Goal: Check status: Check status

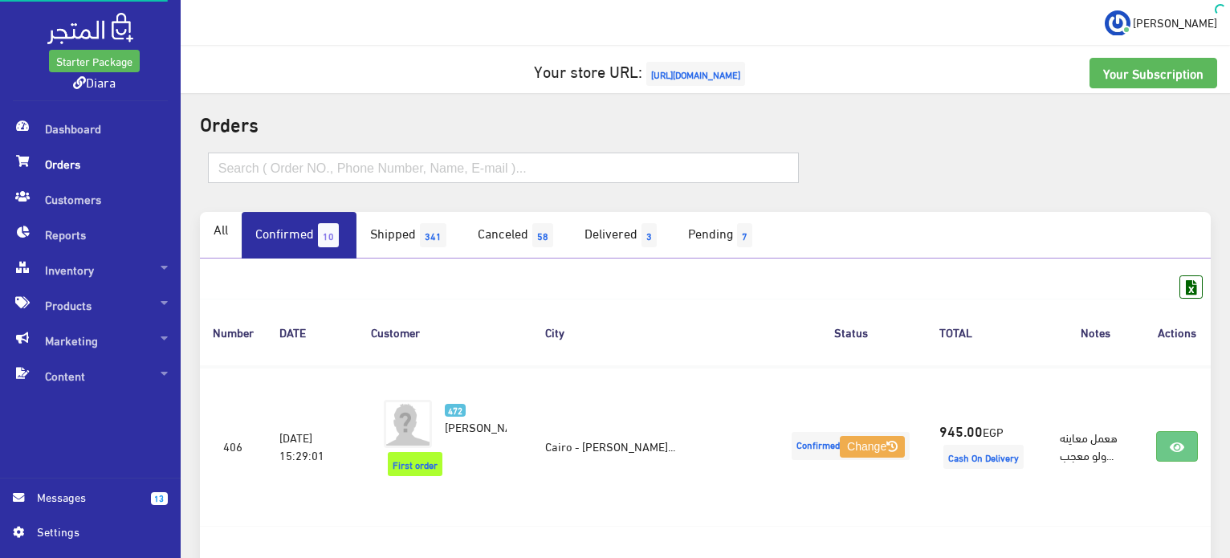
click at [311, 177] on input "text" at bounding box center [503, 168] width 591 height 31
drag, startPoint x: 313, startPoint y: 160, endPoint x: 257, endPoint y: 190, distance: 63.9
click at [313, 160] on input "text" at bounding box center [503, 168] width 591 height 31
click at [218, 222] on link "All" at bounding box center [221, 229] width 42 height 34
click at [234, 171] on input "text" at bounding box center [503, 168] width 591 height 31
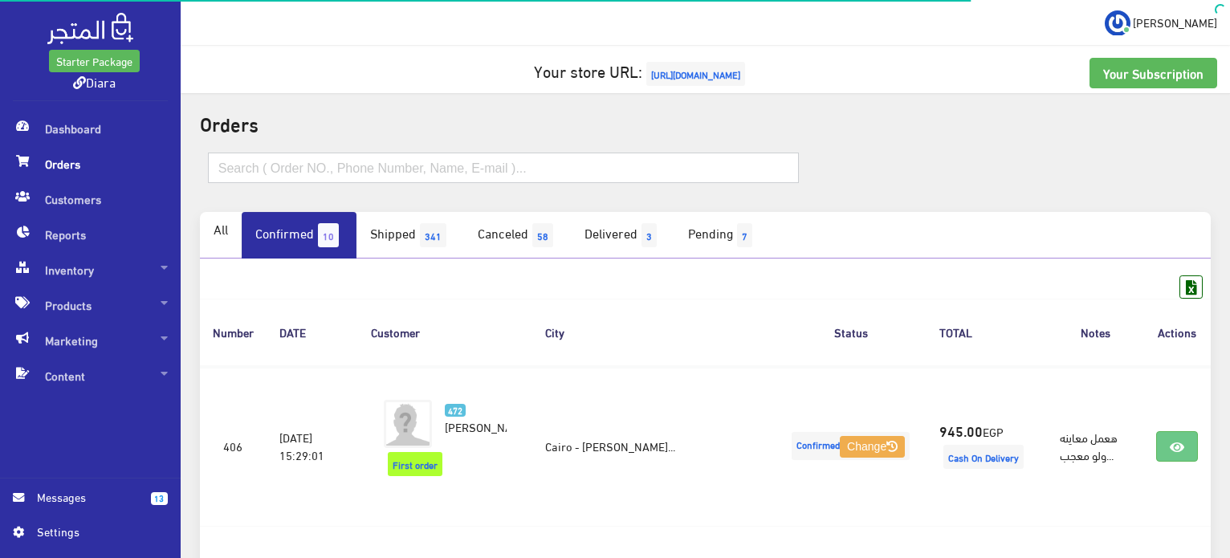
click at [238, 169] on input "text" at bounding box center [503, 168] width 591 height 31
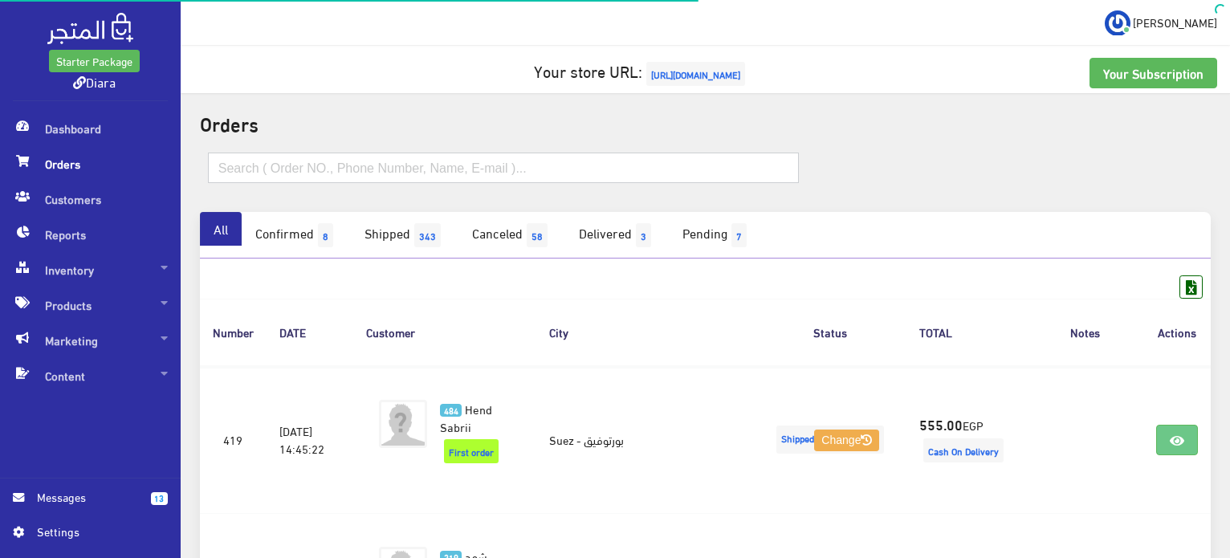
drag, startPoint x: 0, startPoint y: 0, endPoint x: 241, endPoint y: 166, distance: 292.6
click at [241, 166] on input "text" at bounding box center [503, 168] width 591 height 31
paste input "nourhan elsayed"
type input "nourhan elsayed"
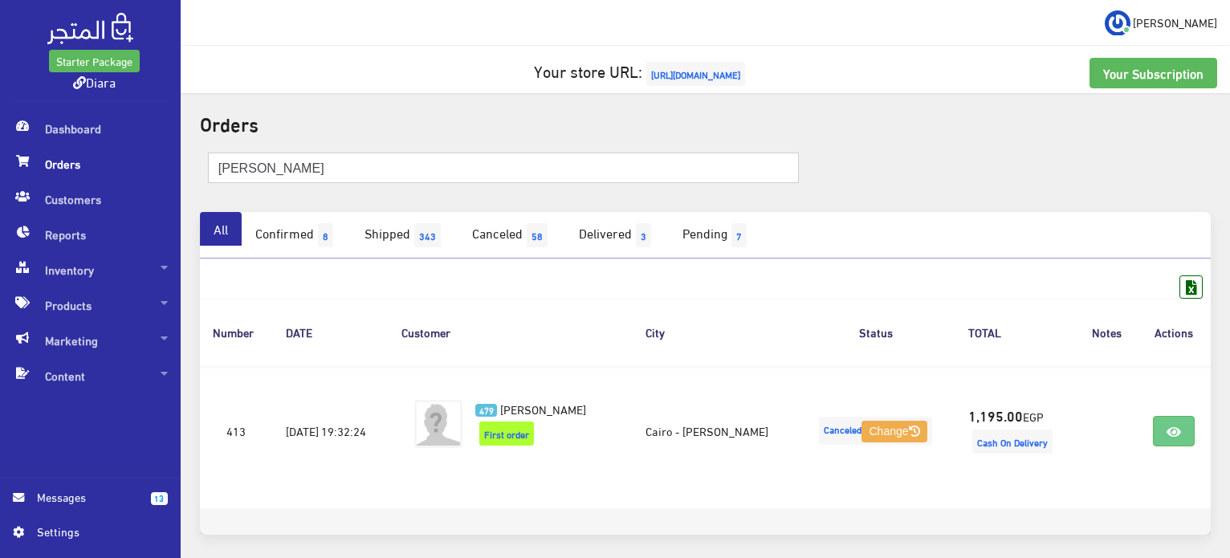
click at [299, 153] on input "nourhan elsayed" at bounding box center [503, 168] width 591 height 31
click at [295, 150] on div "nourhan elsayed" at bounding box center [705, 175] width 1030 height 71
click at [294, 150] on div "nourhan elsayed" at bounding box center [705, 175] width 1030 height 71
click at [298, 157] on input "nourhan elsayed" at bounding box center [503, 168] width 591 height 31
click at [296, 157] on input "nourhan elsayed" at bounding box center [503, 168] width 591 height 31
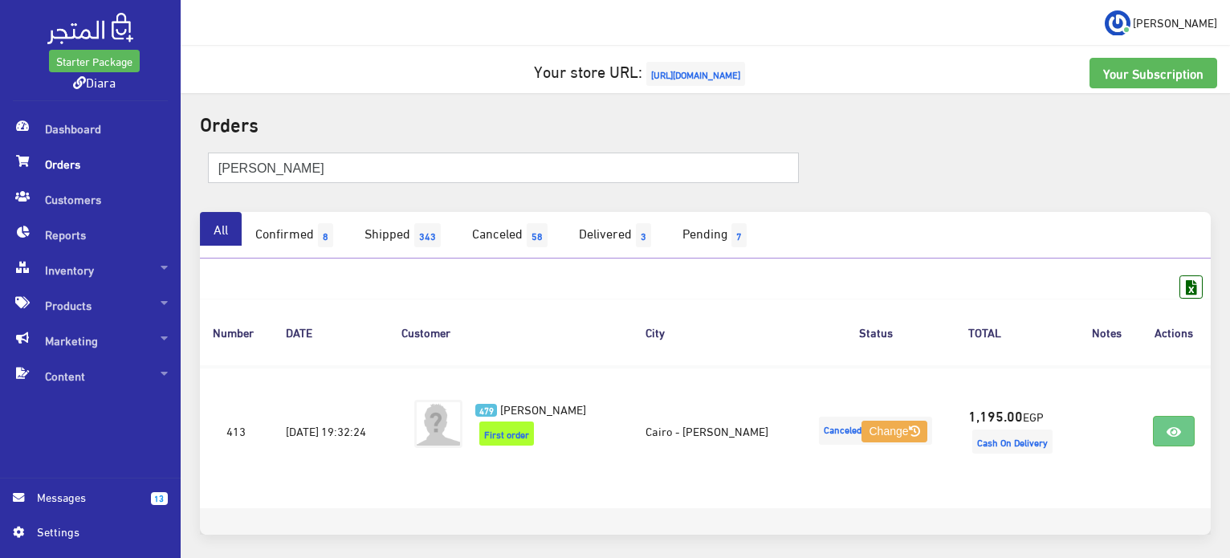
click at [296, 157] on input "nourhan elsayed" at bounding box center [503, 168] width 591 height 31
paste input "Hadeer ayman"
type input "Hadeer ayman"
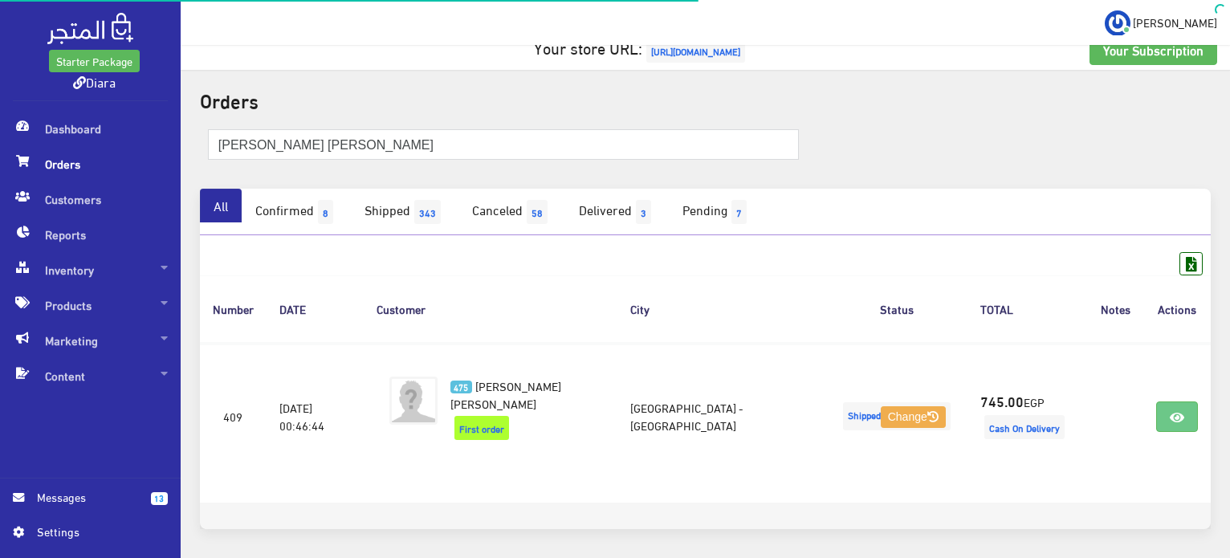
scroll to position [64, 0]
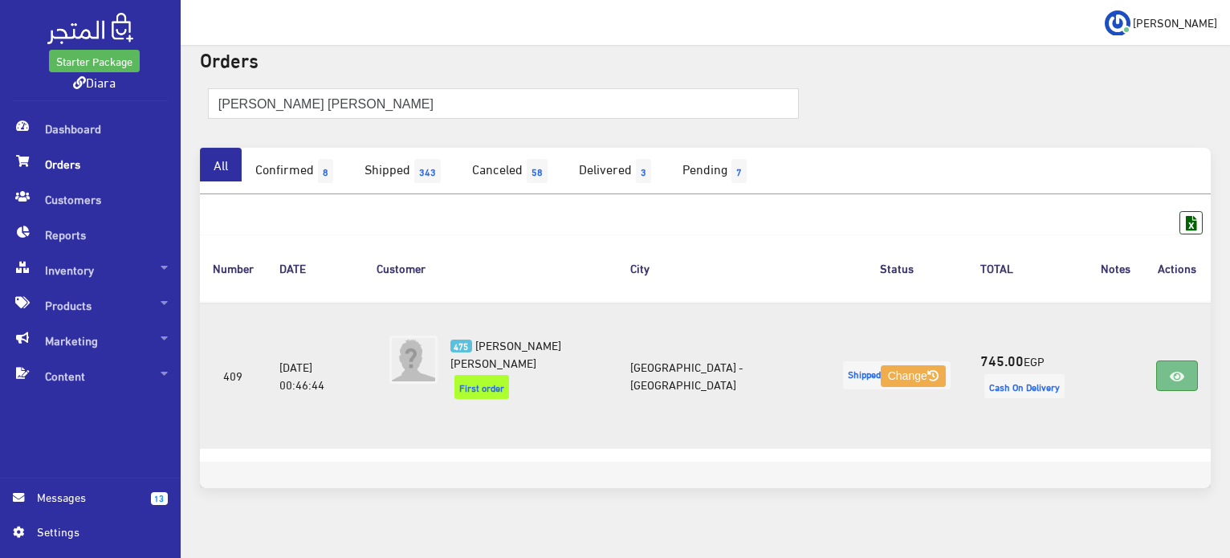
click at [1166, 360] on link at bounding box center [1177, 375] width 42 height 31
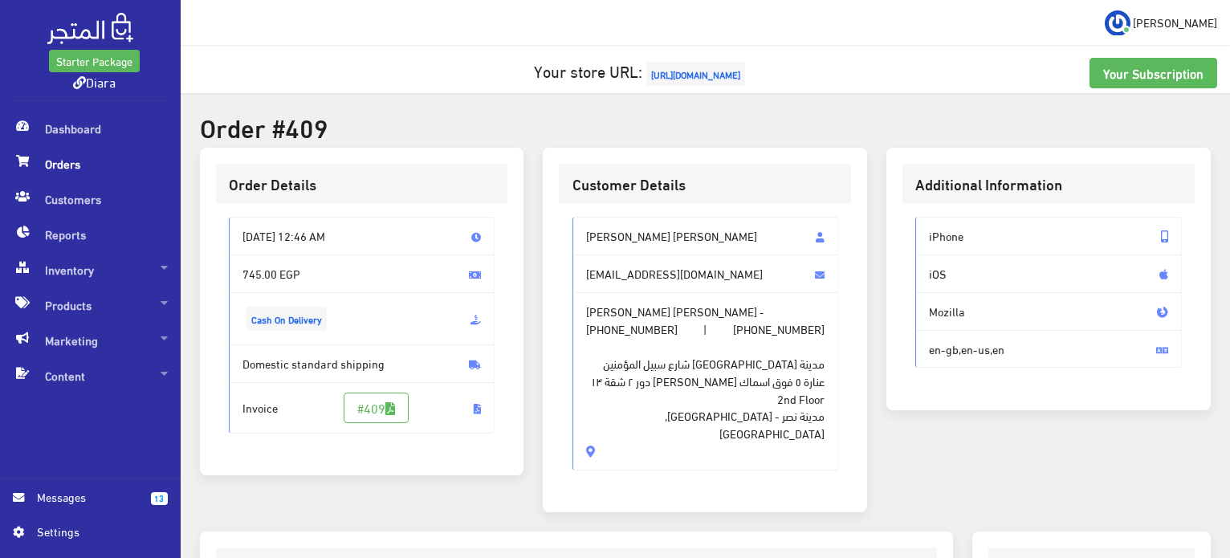
drag, startPoint x: 674, startPoint y: 350, endPoint x: 590, endPoint y: 221, distance: 154.3
click at [590, 221] on div "[PERSON_NAME] [PERSON_NAME] [EMAIL_ADDRESS][DOMAIN_NAME] [PERSON_NAME] [PERSON_…" at bounding box center [705, 343] width 267 height 253
click at [656, 352] on span "مدينة [GEOGRAPHIC_DATA] شارع سبيل المؤمنين عنارة ٥ فوق اسماك [PERSON_NAME] دور …" at bounding box center [705, 389] width 239 height 105
drag, startPoint x: 626, startPoint y: 284, endPoint x: 576, endPoint y: 198, distance: 99.3
click at [576, 198] on div "Customer Details [PERSON_NAME] [PERSON_NAME] [EMAIL_ADDRESS][DOMAIN_NAME] [PERS…" at bounding box center [705, 330] width 324 height 364
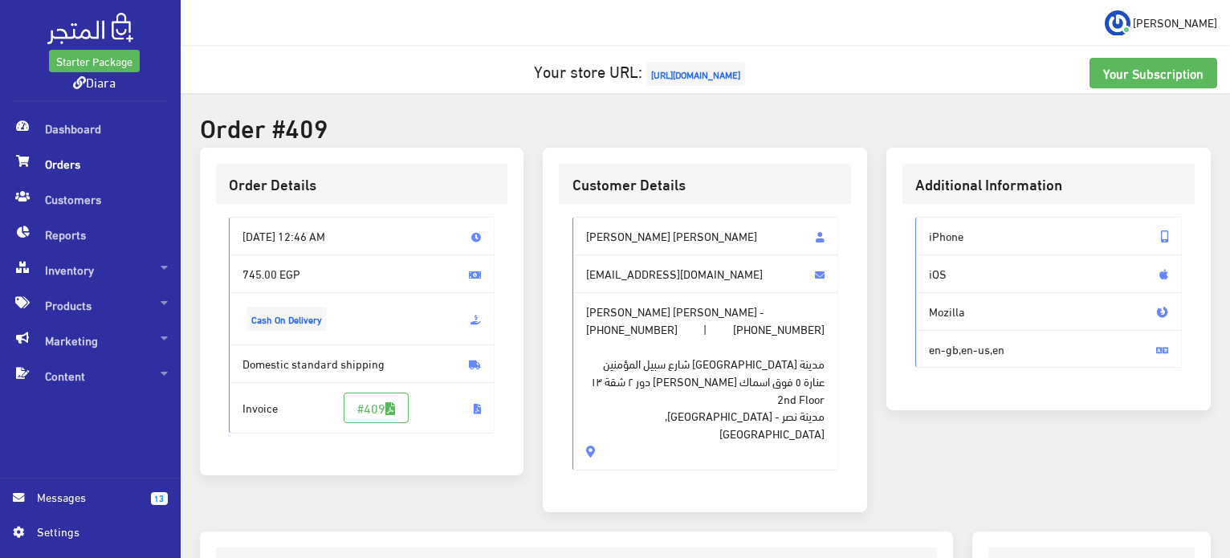
click at [648, 372] on span "مدينة [GEOGRAPHIC_DATA] شارع سبيل المؤمنين عنارة ٥ فوق اسماك [PERSON_NAME] دور …" at bounding box center [705, 389] width 239 height 105
drag, startPoint x: 664, startPoint y: 234, endPoint x: 719, endPoint y: 397, distance: 172.1
click at [608, 415] on div "[PERSON_NAME] [PERSON_NAME] [EMAIL_ADDRESS][DOMAIN_NAME] [PERSON_NAME] [PERSON_…" at bounding box center [705, 343] width 267 height 253
click at [719, 397] on span "مدينة [GEOGRAPHIC_DATA] شارع سبيل المؤمنين عنارة ٥ فوق اسماك [PERSON_NAME] دور …" at bounding box center [705, 389] width 239 height 105
drag, startPoint x: 696, startPoint y: 421, endPoint x: 568, endPoint y: 243, distance: 219.0
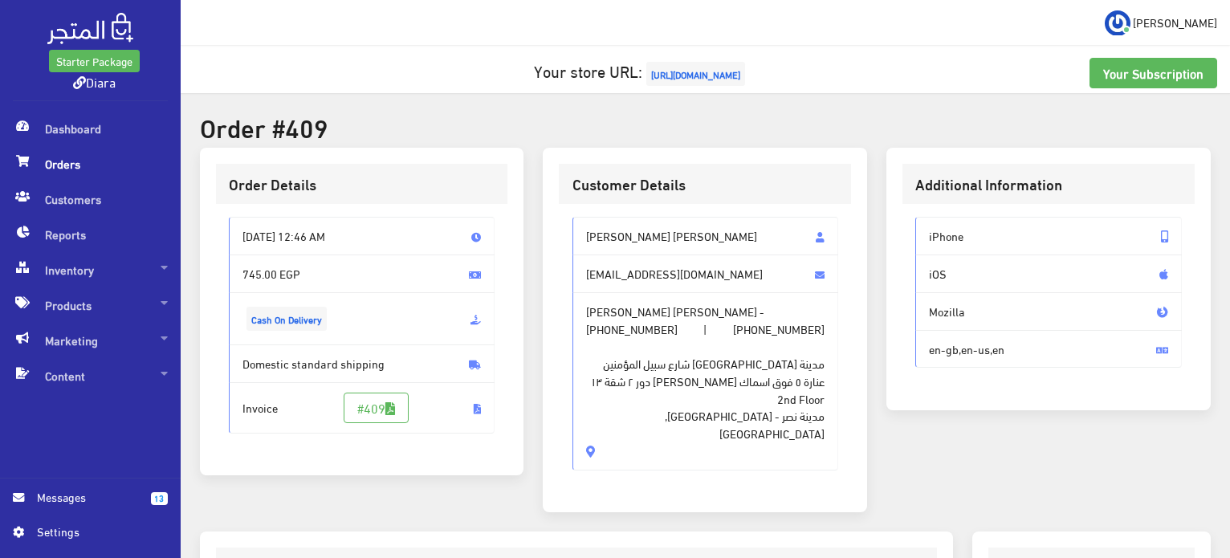
click at [568, 243] on div "[PERSON_NAME] [PERSON_NAME] [EMAIL_ADDRESS][DOMAIN_NAME] [PERSON_NAME] [PERSON_…" at bounding box center [705, 350] width 292 height 292
copy div "Hadeer [PERSON_NAME] [EMAIL_ADDRESS][DOMAIN_NAME] [PERSON_NAME] [PERSON_NAME] -…"
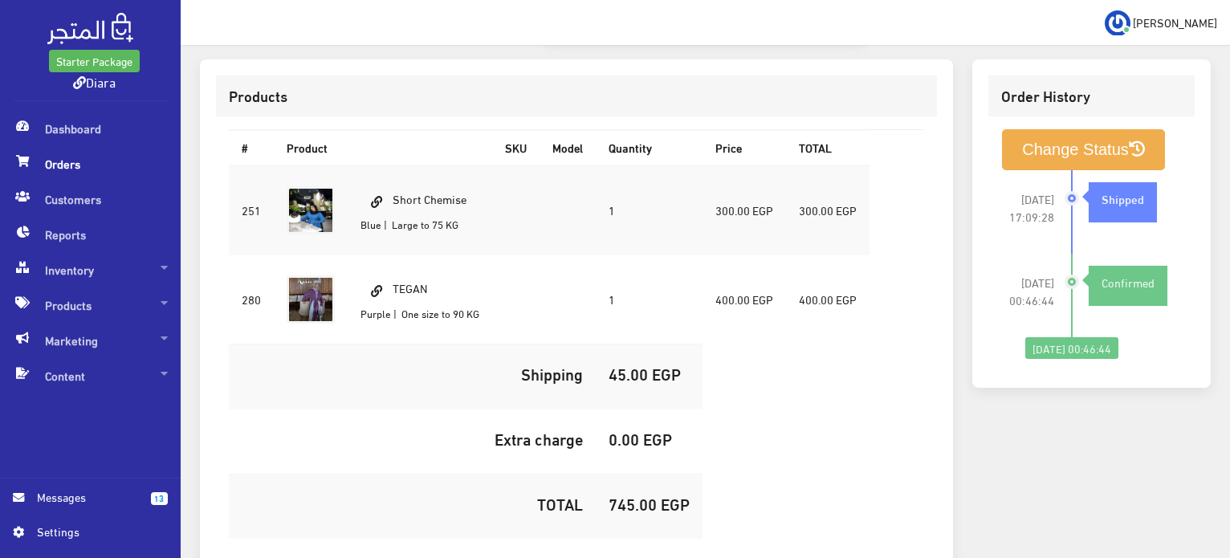
scroll to position [562, 0]
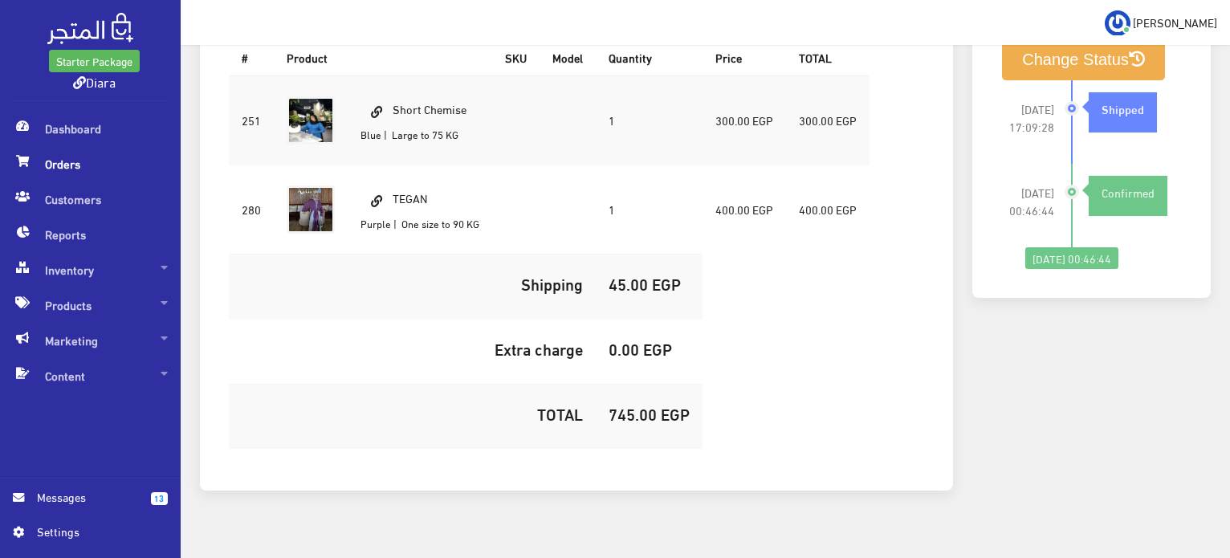
click at [642, 384] on td "745.00 EGP" at bounding box center [649, 416] width 107 height 65
copy h5 "745.00"
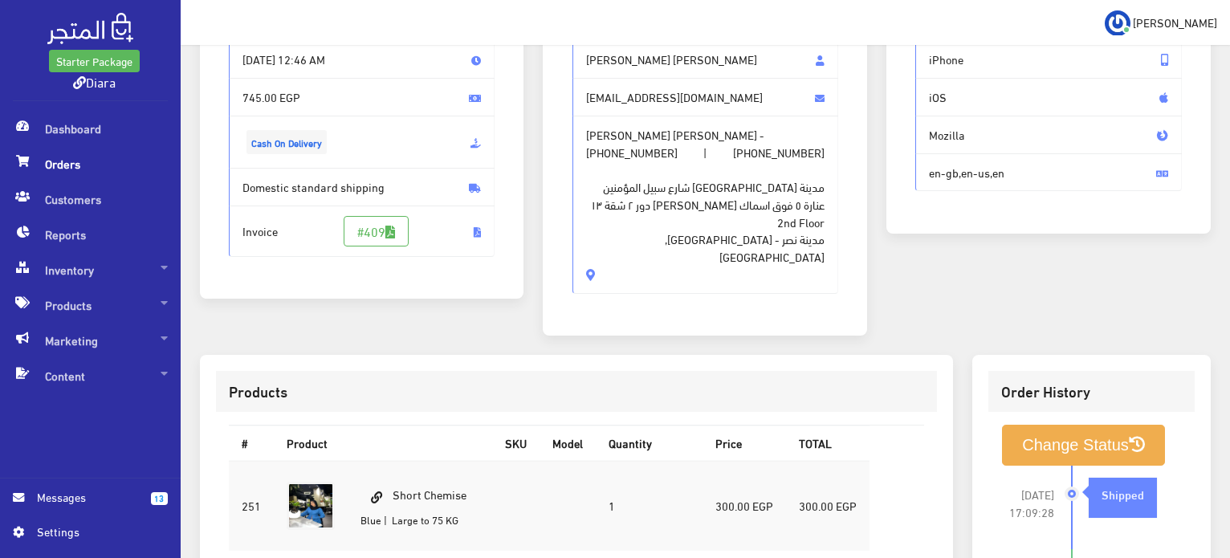
scroll to position [0, 0]
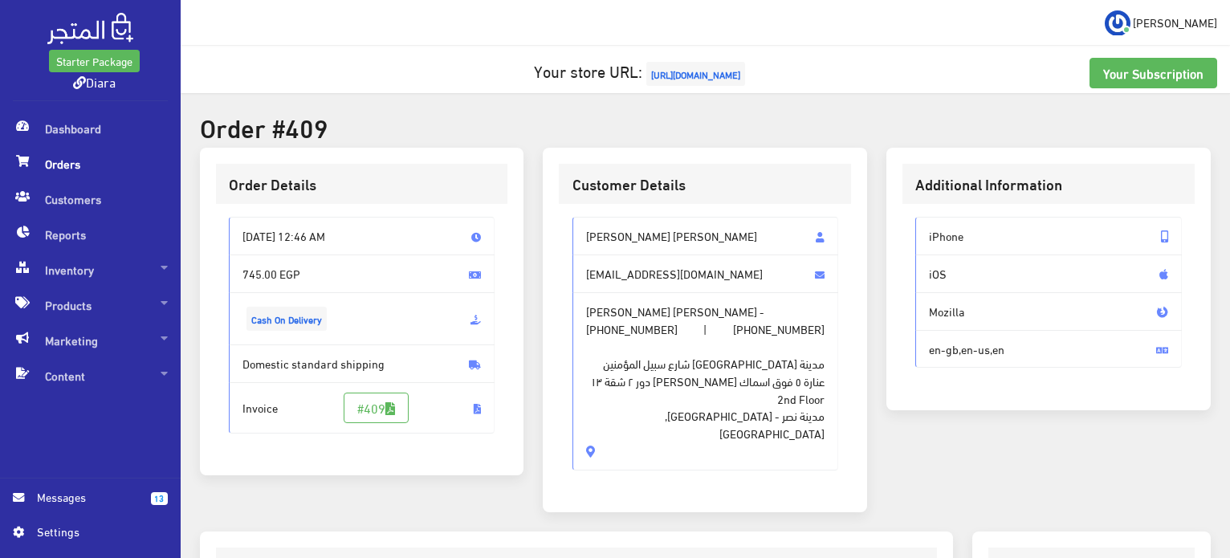
click at [39, 169] on span "Orders" at bounding box center [90, 163] width 155 height 35
